Goal: Find specific page/section: Find specific page/section

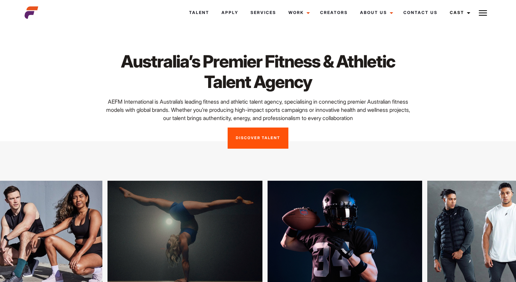
click at [196, 115] on p "AEFM International is Australia’s leading fitness and athletic talent agency, s…" at bounding box center [258, 110] width 308 height 25
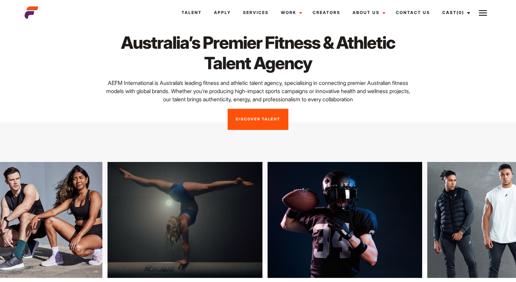
scroll to position [10, 0]
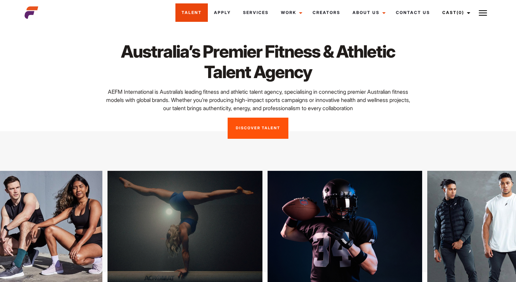
click at [199, 9] on link "Talent" at bounding box center [191, 12] width 32 height 18
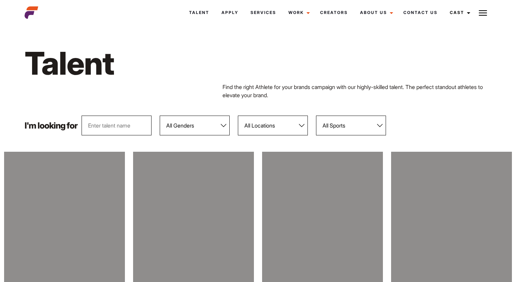
click at [131, 124] on input "text" at bounding box center [117, 126] width 70 height 20
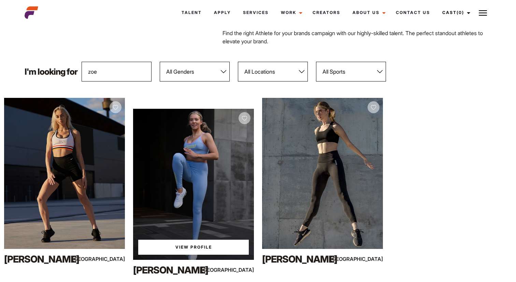
scroll to position [54, 0]
click at [178, 165] on div "View Profile" at bounding box center [193, 183] width 121 height 151
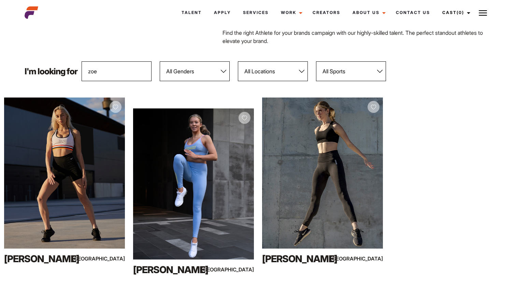
click at [102, 72] on input "zoe" at bounding box center [117, 71] width 70 height 20
type input "z"
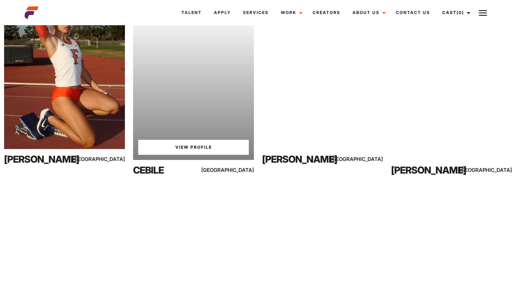
scroll to position [100, 0]
